Goal: Consume media (video, audio)

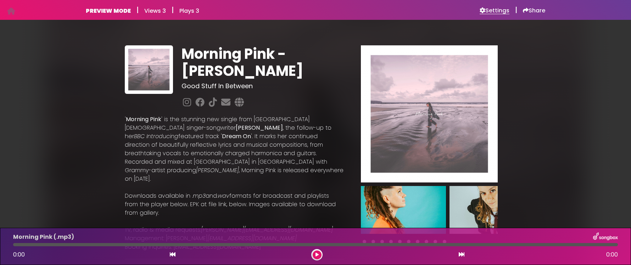
click at [496, 13] on h6 "Settings" at bounding box center [494, 10] width 30 height 7
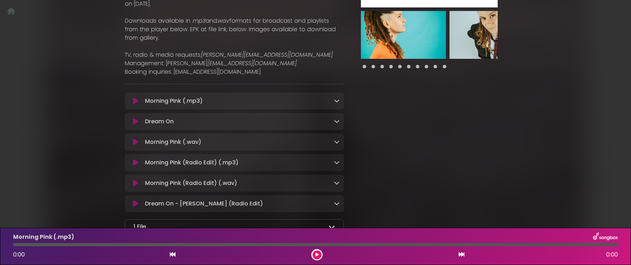
click at [135, 97] on icon at bounding box center [135, 100] width 5 height 7
click at [136, 97] on icon at bounding box center [135, 100] width 5 height 7
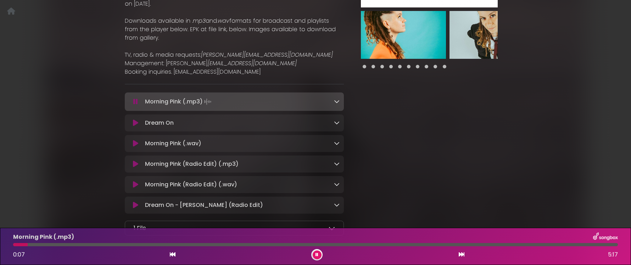
click at [469, 248] on div "Morning Pink (.mp3) 0:07 5:17" at bounding box center [315, 246] width 613 height 28
click at [468, 243] on div at bounding box center [315, 244] width 604 height 3
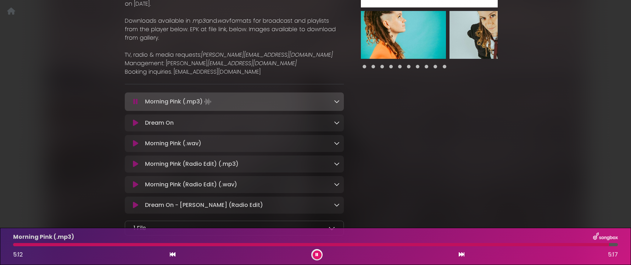
drag, startPoint x: 472, startPoint y: 243, endPoint x: 609, endPoint y: 244, distance: 137.1
click at [609, 244] on div at bounding box center [311, 244] width 596 height 3
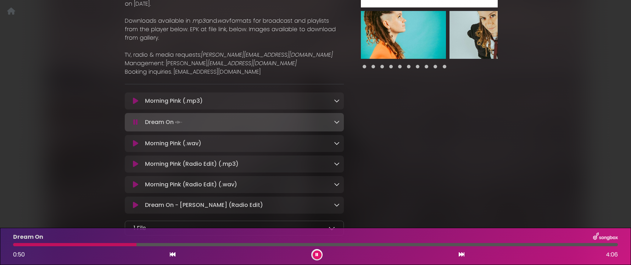
click at [317, 253] on icon at bounding box center [316, 255] width 3 height 4
